Goal: Task Accomplishment & Management: Manage account settings

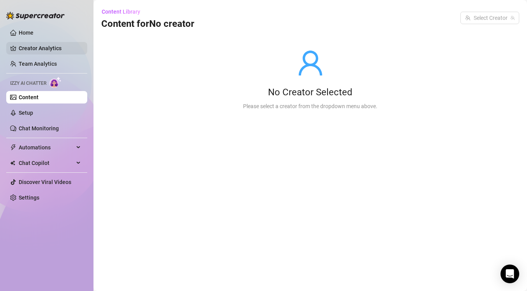
drag, startPoint x: 28, startPoint y: 30, endPoint x: 31, endPoint y: 42, distance: 12.0
click at [28, 30] on link "Home" at bounding box center [26, 33] width 15 height 6
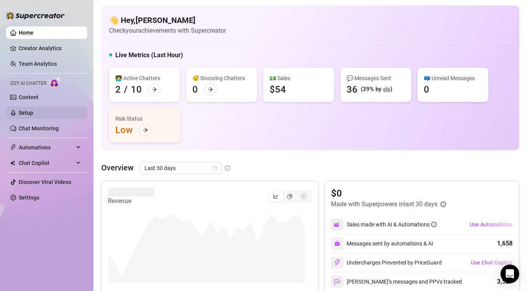
click at [33, 114] on link "Setup" at bounding box center [26, 113] width 14 height 6
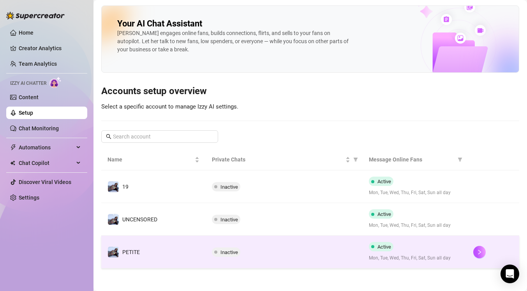
click at [381, 246] on span "Active" at bounding box center [384, 247] width 14 height 6
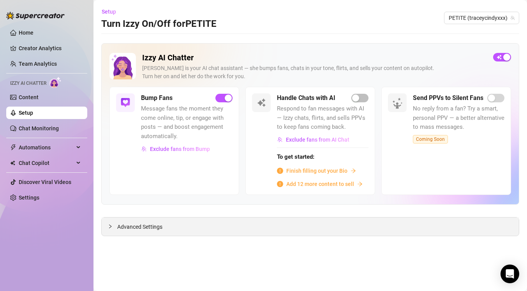
click at [139, 225] on span "Advanced Settings" at bounding box center [139, 227] width 45 height 9
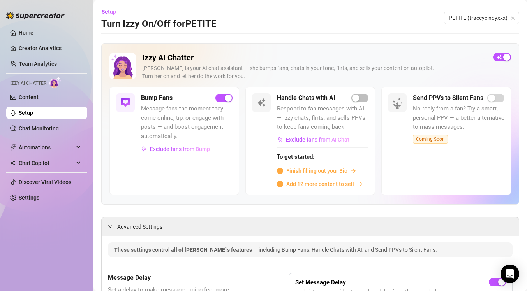
click at [167, 127] on span "Message fans the moment they come online, tip, or engage with posts — and boost…" at bounding box center [186, 122] width 91 height 37
click at [173, 147] on span "Exclude fans from Bump" at bounding box center [180, 149] width 60 height 6
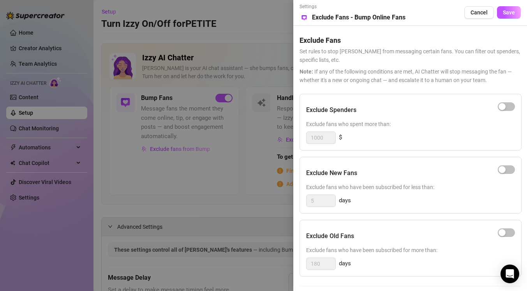
click at [192, 151] on div at bounding box center [263, 145] width 527 height 291
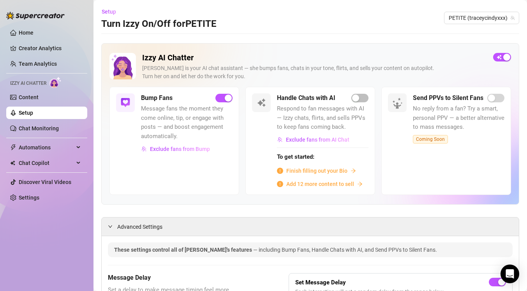
click at [165, 106] on span "Message fans the moment they come online, tip, or engage with posts — and boost…" at bounding box center [186, 122] width 91 height 37
click at [184, 145] on button "Exclude fans from Bump" at bounding box center [175, 149] width 69 height 12
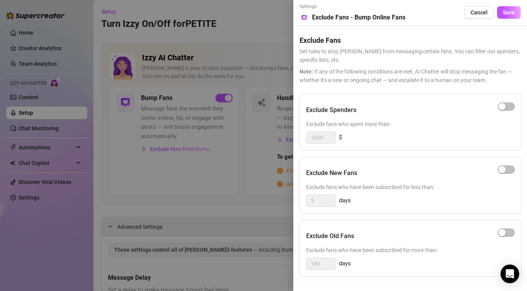
click at [191, 165] on div at bounding box center [263, 145] width 527 height 291
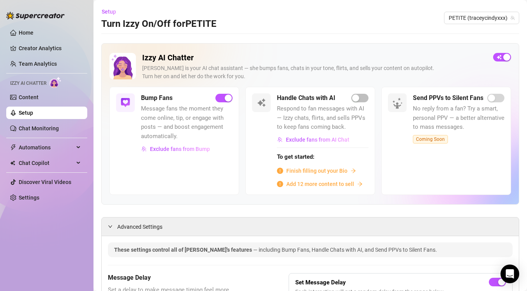
click at [379, 71] on div "[PERSON_NAME] is your AI chat assistant — she bumps fans, chats in your tone, f…" at bounding box center [314, 72] width 345 height 16
click at [154, 99] on h5 "Bump Fans" at bounding box center [157, 97] width 32 height 9
click at [127, 113] on div "Bump Fans Message fans the moment they come online, tip, or engage with posts —…" at bounding box center [174, 141] width 130 height 108
click at [127, 102] on img at bounding box center [125, 102] width 9 height 9
click at [123, 67] on img at bounding box center [122, 66] width 26 height 26
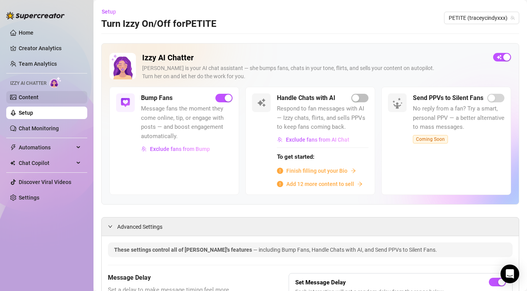
click at [39, 98] on link "Content" at bounding box center [29, 97] width 20 height 6
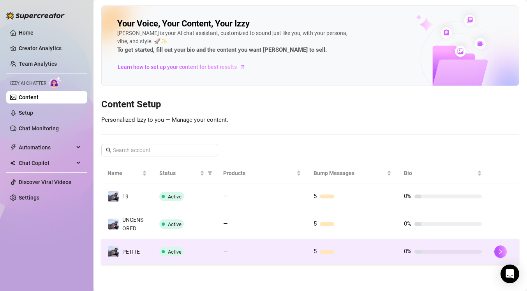
click at [314, 247] on span "5" at bounding box center [314, 251] width 3 height 9
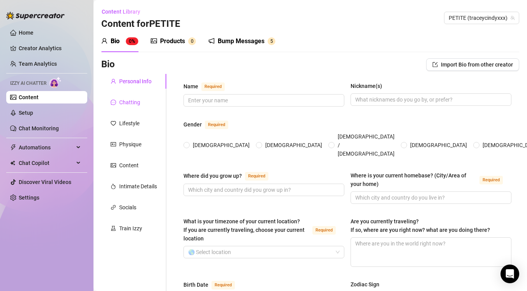
click at [125, 104] on div "Chatting" at bounding box center [129, 102] width 21 height 9
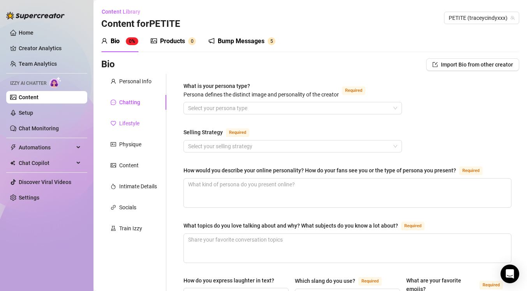
click at [134, 125] on div "Lifestyle" at bounding box center [129, 123] width 20 height 9
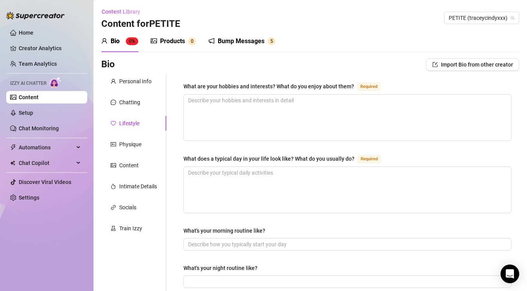
click at [223, 42] on div "Bump Messages" at bounding box center [241, 41] width 47 height 9
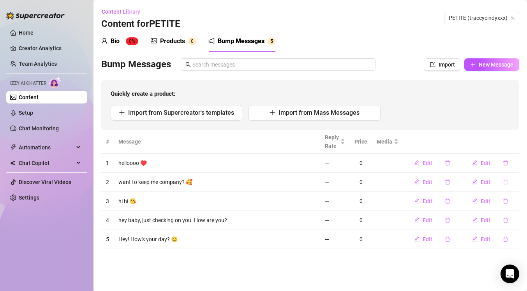
click at [505, 182] on icon "delete" at bounding box center [505, 181] width 5 height 5
click at [514, 160] on span "Yes" at bounding box center [513, 162] width 9 height 6
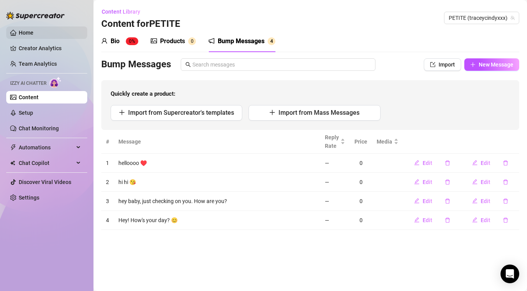
click at [29, 35] on link "Home" at bounding box center [26, 33] width 15 height 6
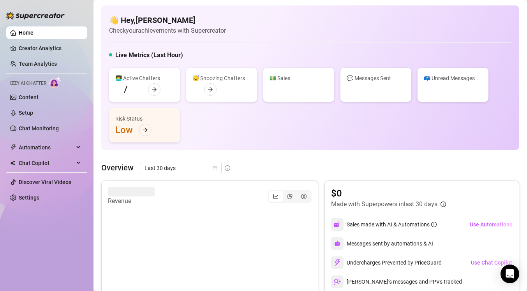
click at [29, 33] on link "Home" at bounding box center [26, 33] width 15 height 6
